Goal: Information Seeking & Learning: Find specific fact

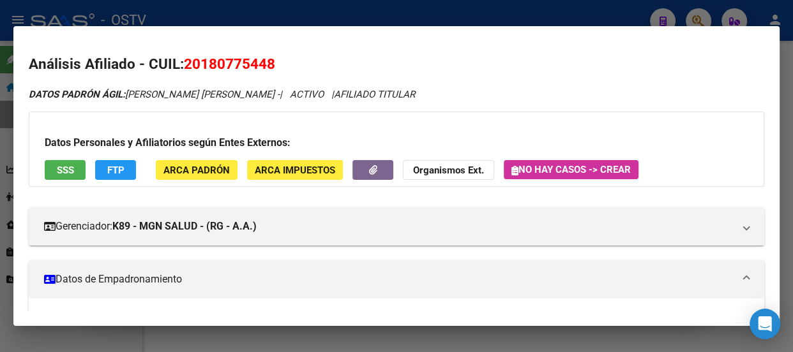
scroll to position [331, 0]
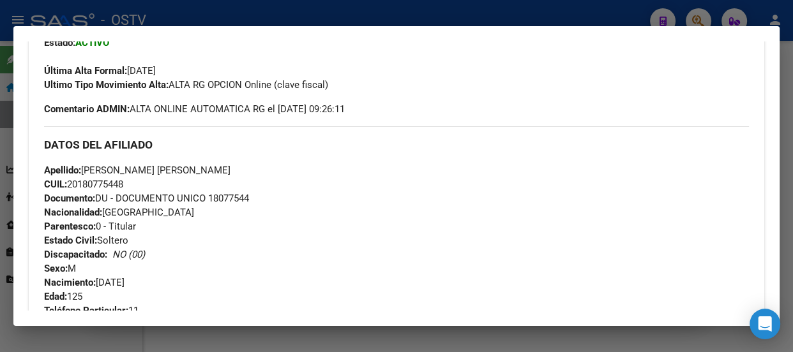
click at [195, 10] on div at bounding box center [396, 176] width 793 height 352
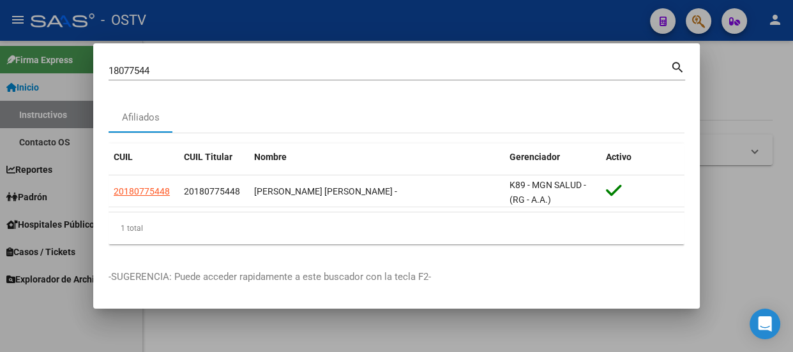
drag, startPoint x: 203, startPoint y: 53, endPoint x: 207, endPoint y: 63, distance: 10.6
click at [204, 57] on mat-dialog-container "18077544 Buscar (apellido, dni, cuil, nro traspaso, cuit, obra social) search A…" at bounding box center [396, 176] width 607 height 266
click at [209, 64] on div "18077544 Buscar (apellido, dni, [PERSON_NAME], [PERSON_NAME], cuit, obra social)" at bounding box center [390, 70] width 562 height 19
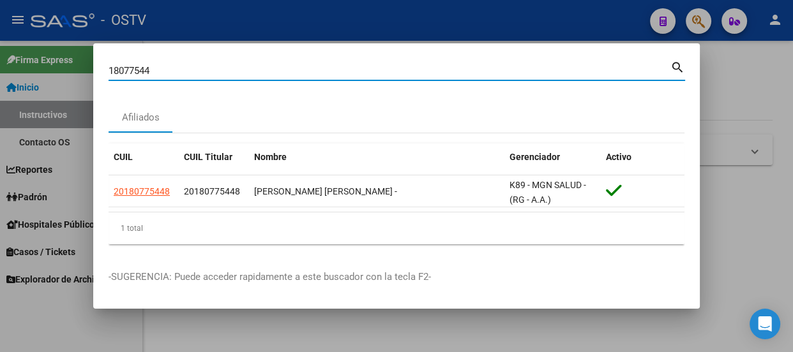
click at [209, 65] on input "18077544" at bounding box center [390, 70] width 562 height 11
paste input "20466261840"
click at [232, 68] on input "1807754420466261840" at bounding box center [390, 70] width 562 height 11
paste input
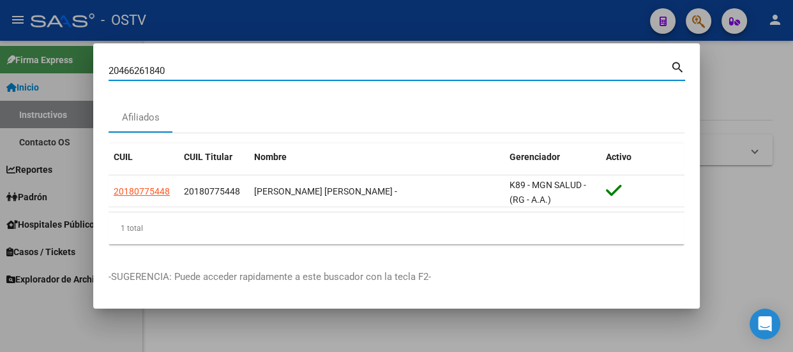
type input "20466261840"
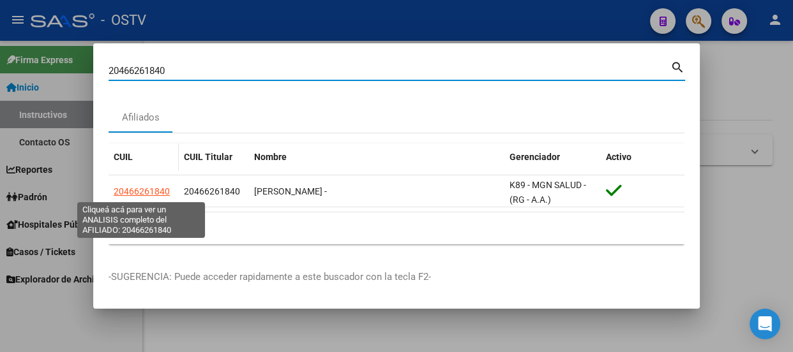
click at [147, 190] on span "20466261840" at bounding box center [142, 191] width 56 height 10
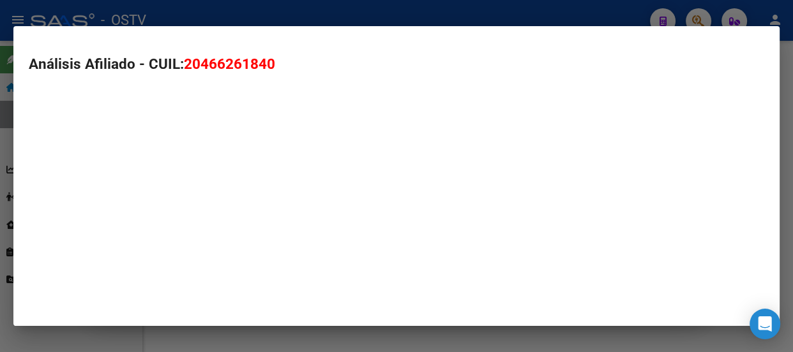
type textarea "20466261840"
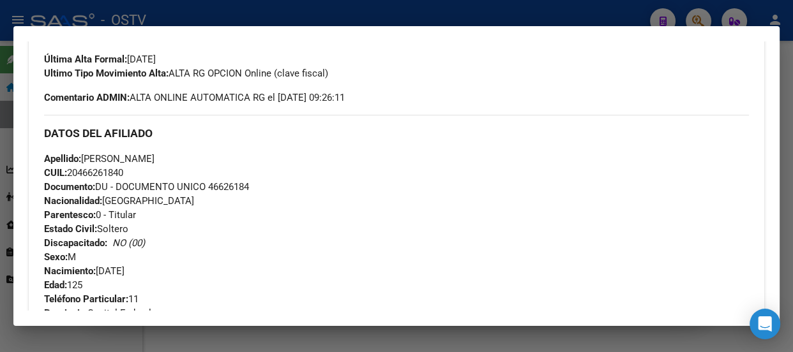
scroll to position [522, 0]
